Goal: Find specific page/section: Find specific page/section

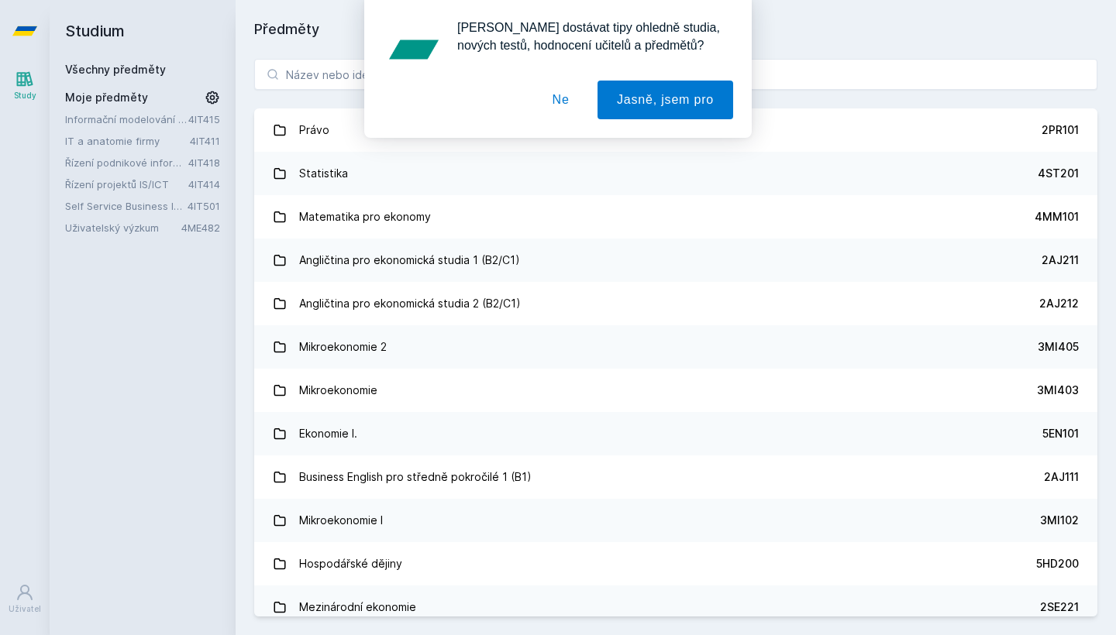
click at [558, 98] on button "Ne" at bounding box center [561, 100] width 56 height 39
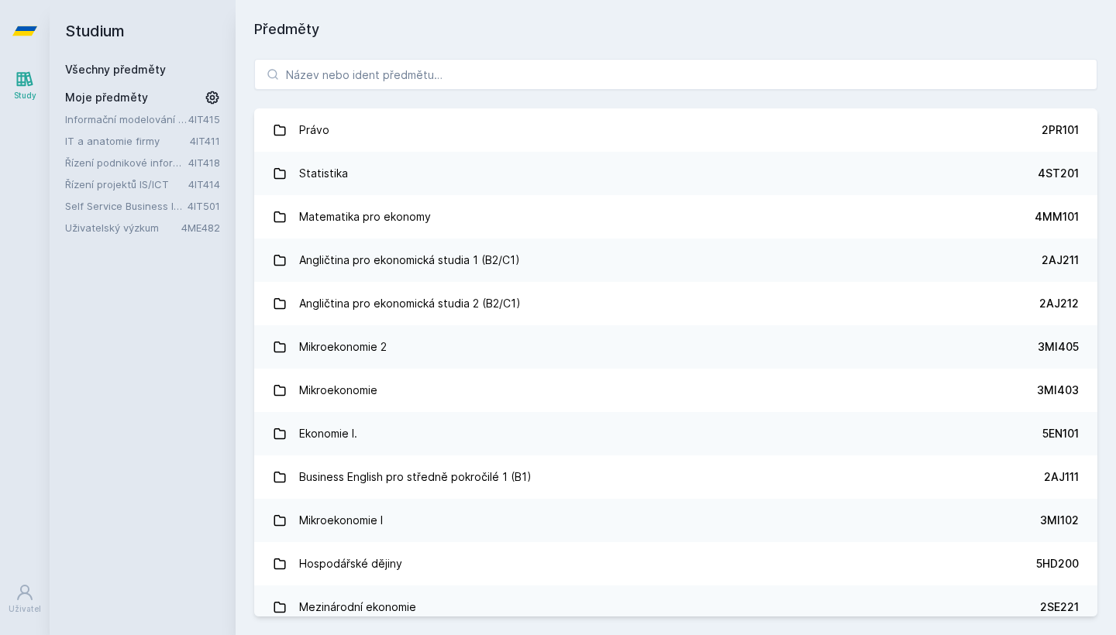
click at [893, 12] on div "Předměty Právo 2PR101 Statistika 4ST201 Matematika pro ekonomy 4MM101 Angličtin…" at bounding box center [676, 317] width 880 height 635
click at [570, 69] on input "search" at bounding box center [675, 74] width 843 height 31
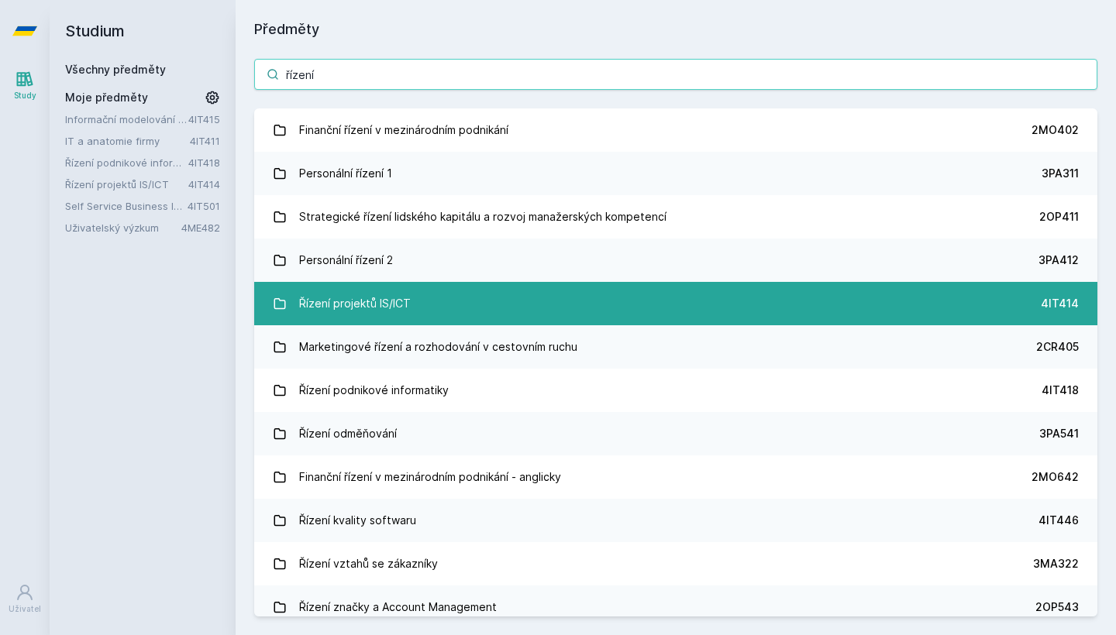
type input "řízení"
click at [359, 292] on div "Řízení projektů IS/ICT" at bounding box center [355, 303] width 112 height 31
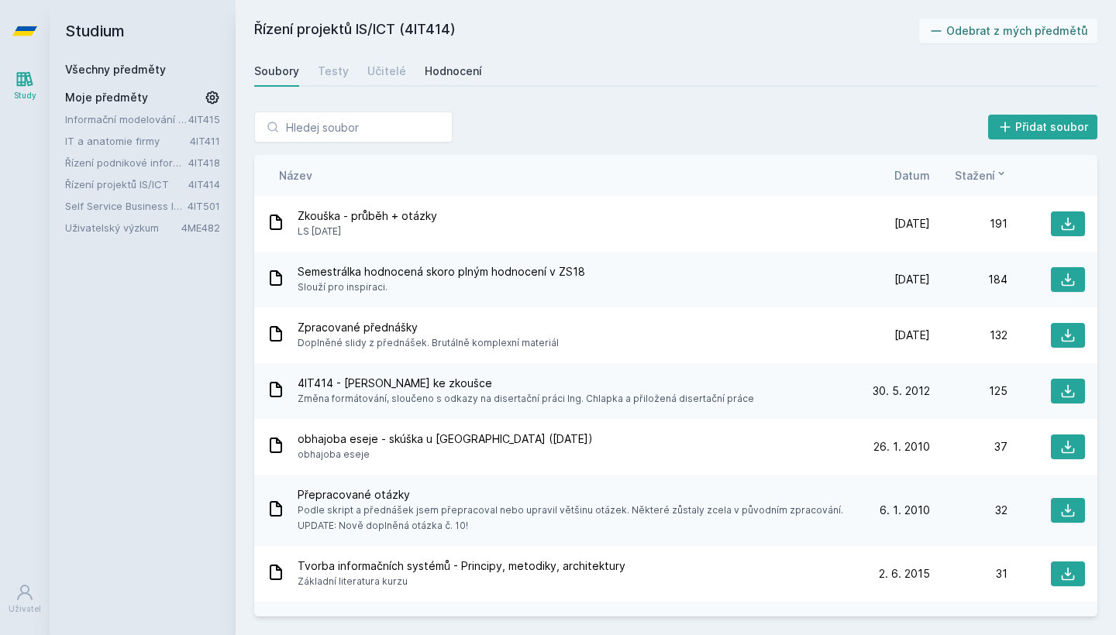
click at [435, 69] on div "Hodnocení" at bounding box center [453, 71] width 57 height 15
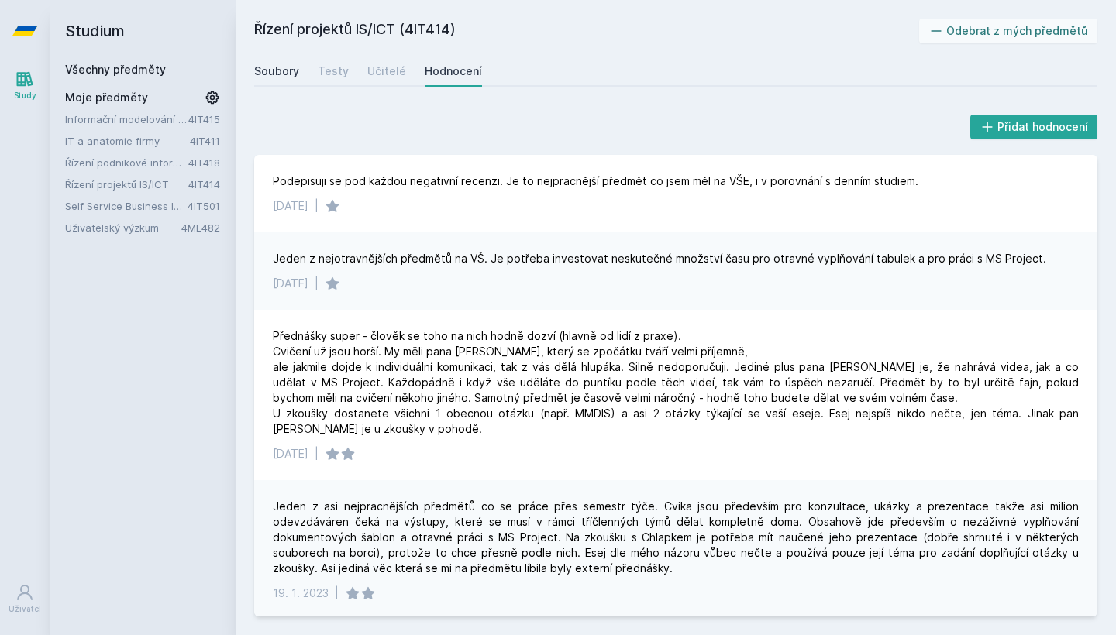
click at [273, 66] on div "Soubory" at bounding box center [276, 71] width 45 height 15
